Goal: Navigation & Orientation: Find specific page/section

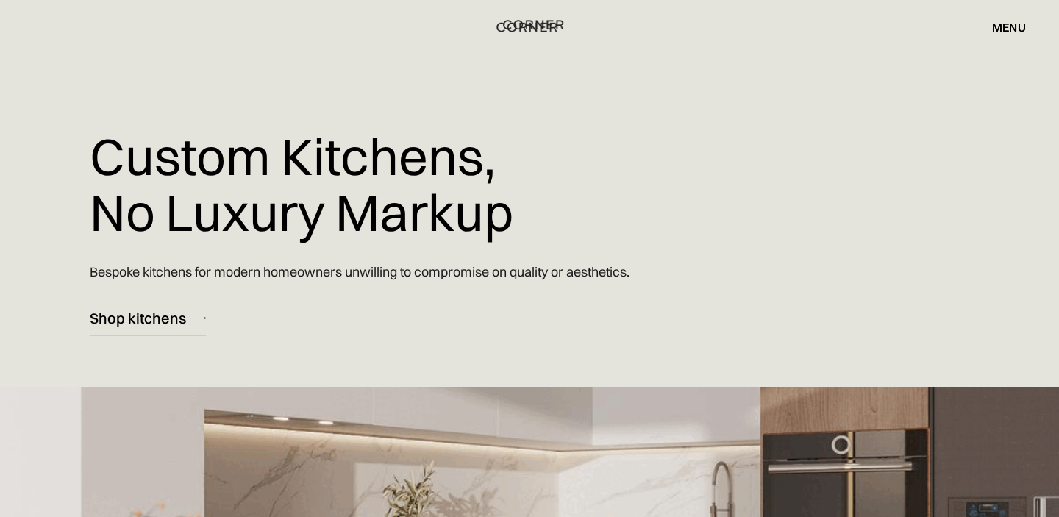
click at [549, 23] on img "home" at bounding box center [526, 27] width 60 height 19
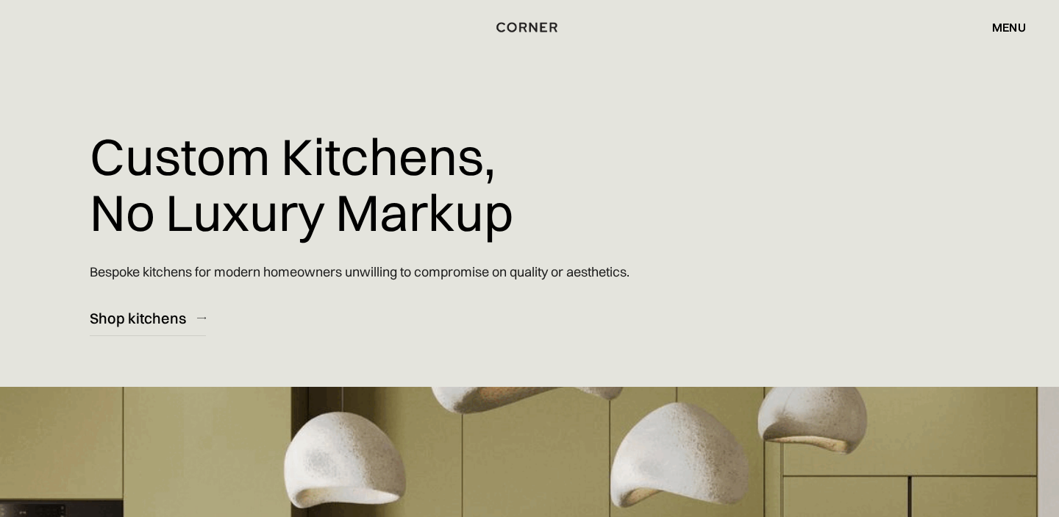
click at [549, 23] on img "home" at bounding box center [526, 27] width 60 height 19
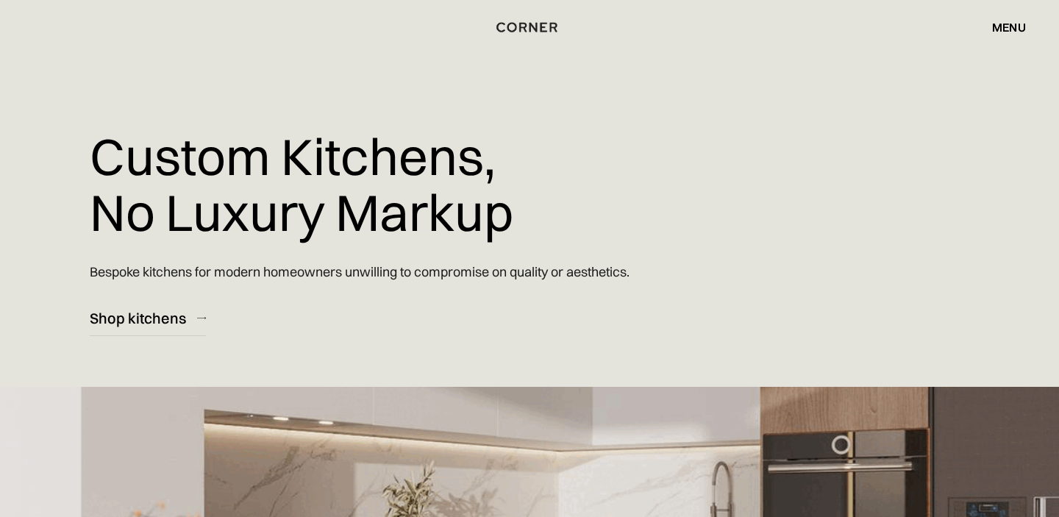
click at [1018, 24] on div "menu" at bounding box center [1009, 27] width 34 height 12
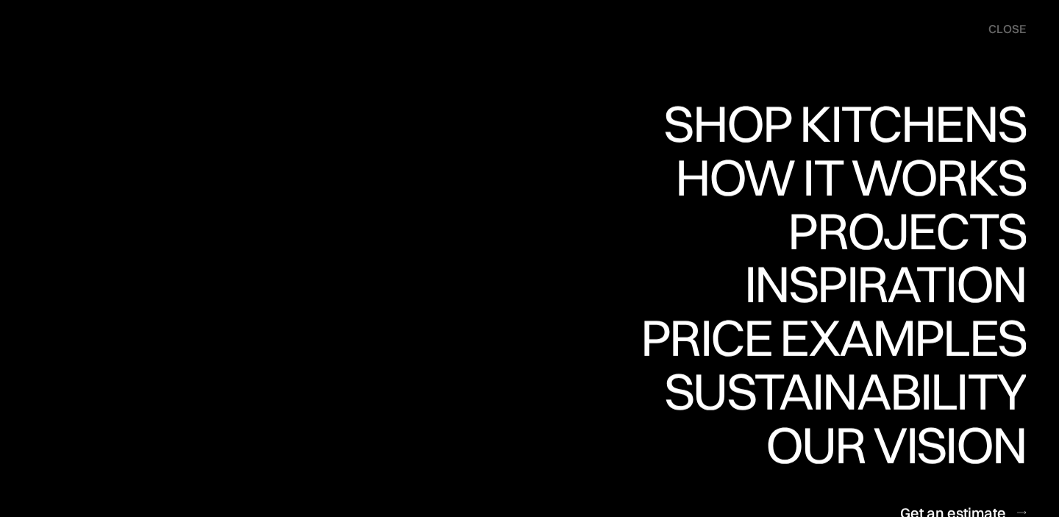
scroll to position [851, 0]
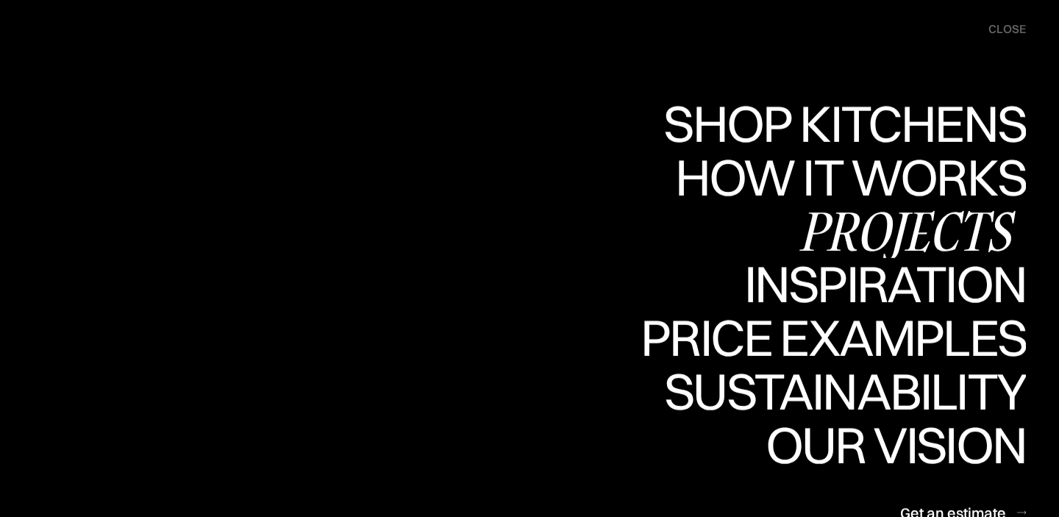
click at [0, 0] on div "Projects" at bounding box center [0, 0] width 0 height 0
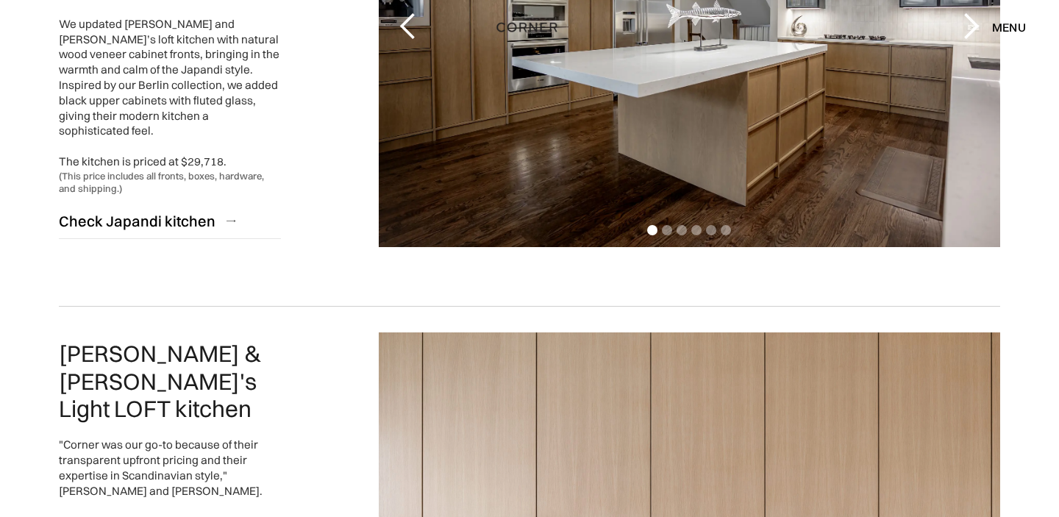
scroll to position [1222, 0]
